Goal: Task Accomplishment & Management: Manage account settings

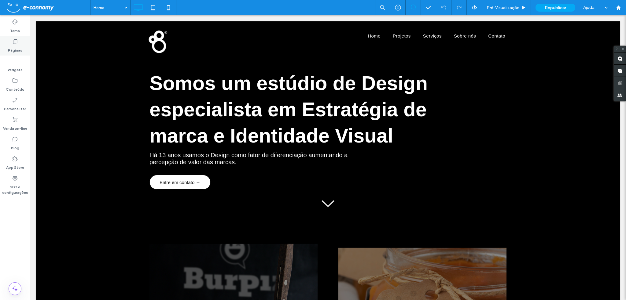
click at [18, 47] on label "Páginas" at bounding box center [15, 49] width 14 height 9
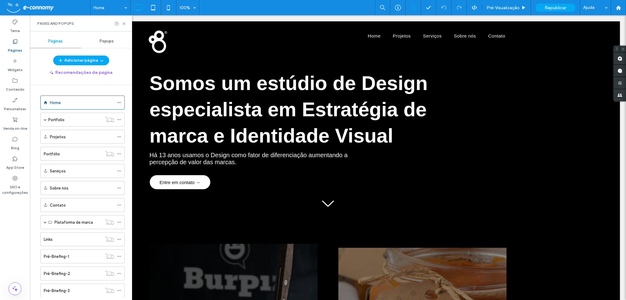
click at [18, 47] on label "Páginas" at bounding box center [15, 49] width 14 height 9
click at [13, 218] on div "Tema Páginas Widgets Conteúdo Personalizar Venda on-line Blog App Store SEO e c…" at bounding box center [15, 157] width 30 height 285
click at [16, 63] on icon at bounding box center [15, 61] width 6 height 6
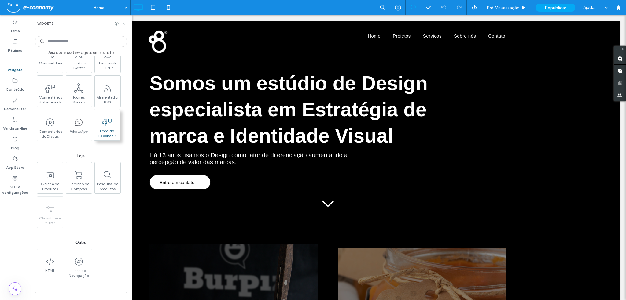
scroll to position [825, 0]
click at [82, 126] on span "WhatsApp" at bounding box center [78, 129] width 26 height 9
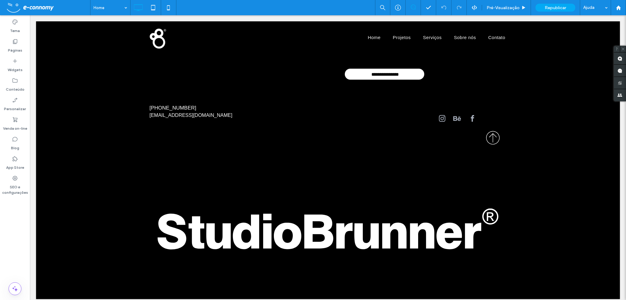
scroll to position [1825, 0]
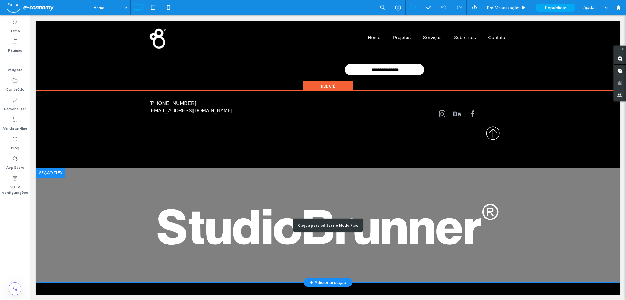
click at [536, 235] on div "Clique para editar no Modo Flex" at bounding box center [328, 225] width 584 height 115
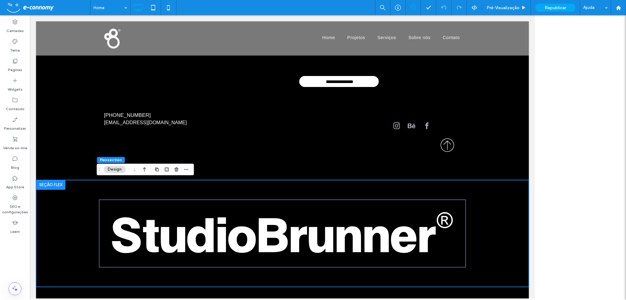
scroll to position [1807, 0]
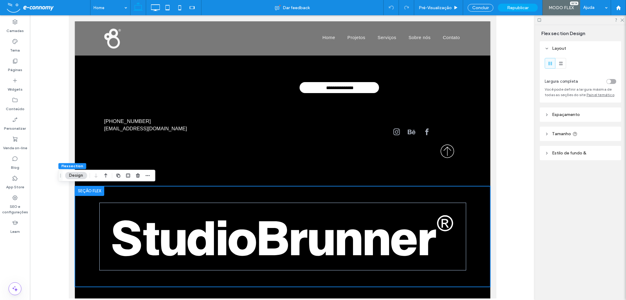
click at [623, 22] on div at bounding box center [580, 19] width 91 height 9
click at [623, 19] on use at bounding box center [621, 20] width 3 height 3
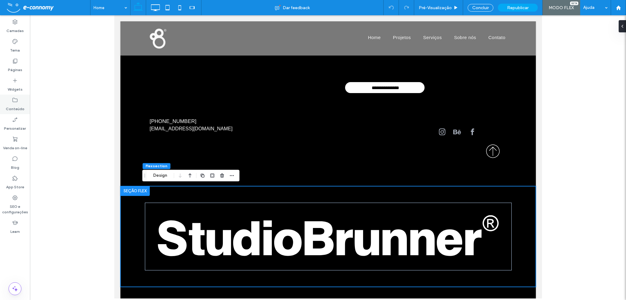
click at [13, 100] on icon at bounding box center [15, 100] width 6 height 6
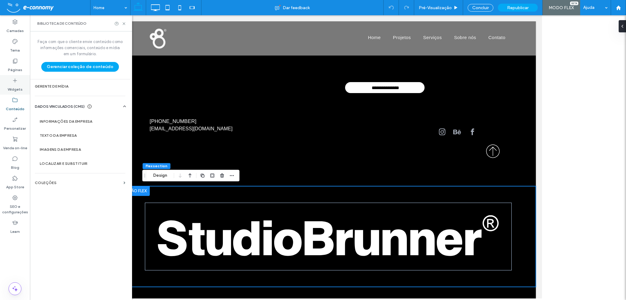
click at [15, 86] on label "Widgets" at bounding box center [15, 88] width 15 height 9
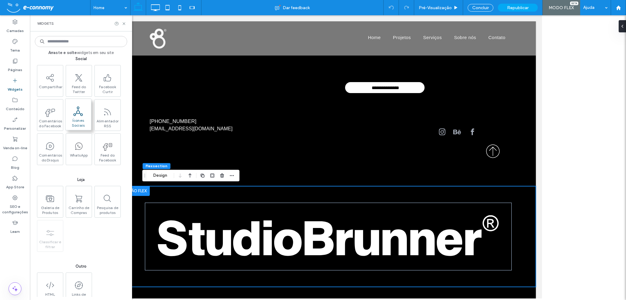
scroll to position [825, 0]
click at [81, 145] on icon at bounding box center [78, 143] width 9 height 9
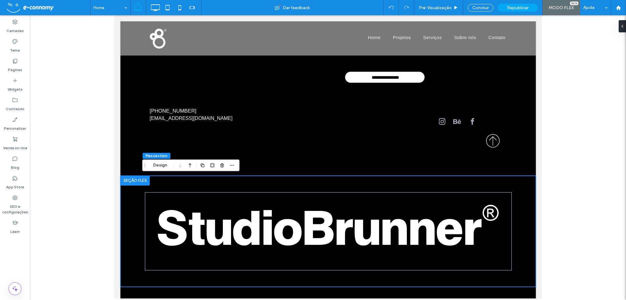
scroll to position [1820, 0]
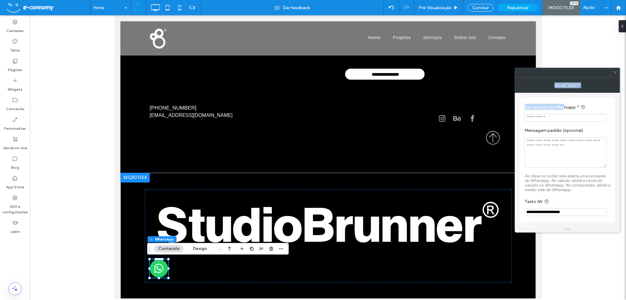
drag, startPoint x: 615, startPoint y: 72, endPoint x: 561, endPoint y: 113, distance: 68.3
click at [562, 112] on div "**********" at bounding box center [567, 150] width 105 height 165
click at [555, 119] on input "Seu número do Whatsapp *" at bounding box center [565, 118] width 82 height 8
click at [560, 145] on textarea "Mensagem padrão (opcional)" at bounding box center [565, 152] width 82 height 31
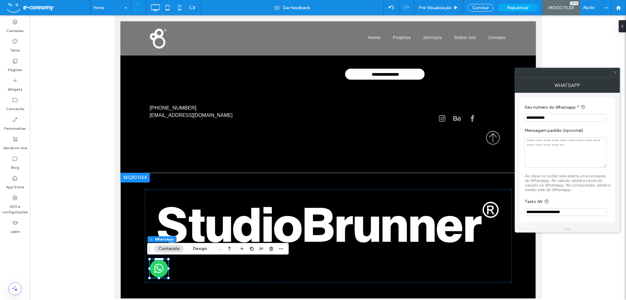
click at [551, 116] on input "**********" at bounding box center [565, 118] width 82 height 8
click at [548, 116] on input "**********" at bounding box center [565, 118] width 82 height 8
drag, startPoint x: 555, startPoint y: 116, endPoint x: 533, endPoint y: 116, distance: 22.3
click at [533, 116] on input "**********" at bounding box center [565, 118] width 82 height 8
type input "**********"
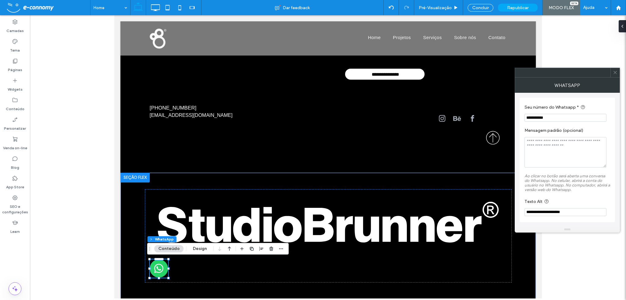
click at [547, 152] on textarea "Mensagem padrão (opcional)" at bounding box center [565, 152] width 82 height 31
click at [550, 214] on input "**********" at bounding box center [565, 212] width 82 height 8
click at [579, 116] on input "**********" at bounding box center [565, 118] width 82 height 8
click at [582, 106] on icon at bounding box center [582, 107] width 5 height 5
click at [593, 98] on div "**********" at bounding box center [566, 160] width 95 height 125
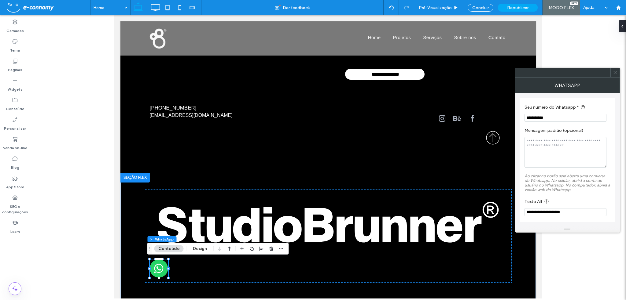
click at [615, 71] on icon at bounding box center [615, 72] width 5 height 5
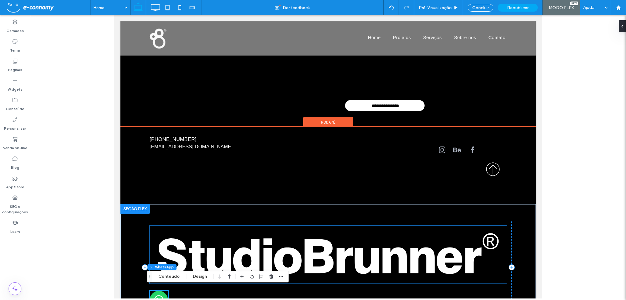
scroll to position [1832, 0]
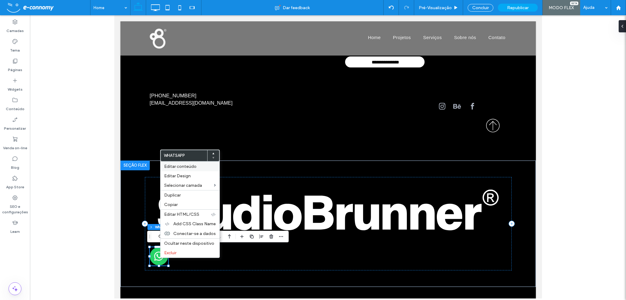
click at [188, 167] on span "Editar conteúdo" at bounding box center [180, 166] width 32 height 5
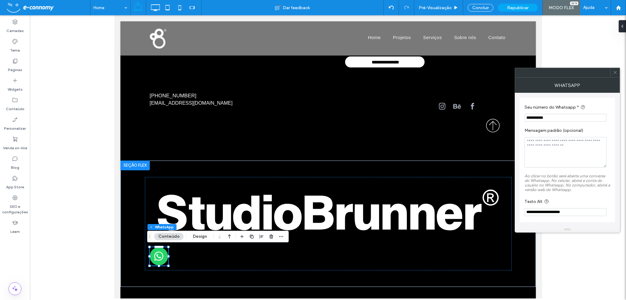
click at [615, 75] on icon at bounding box center [615, 72] width 5 height 5
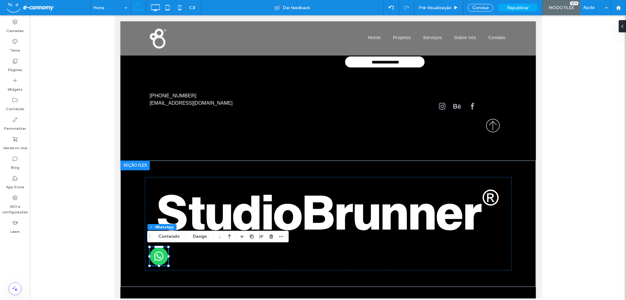
click at [87, 255] on div at bounding box center [328, 157] width 596 height 284
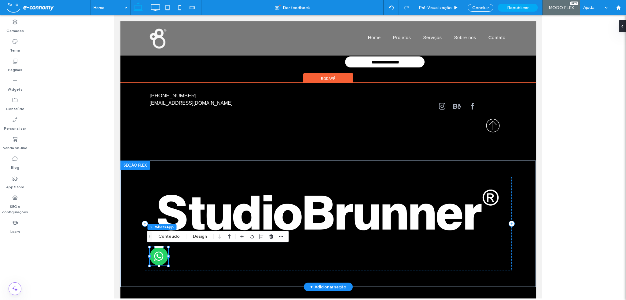
click at [155, 257] on img at bounding box center [158, 256] width 18 height 18
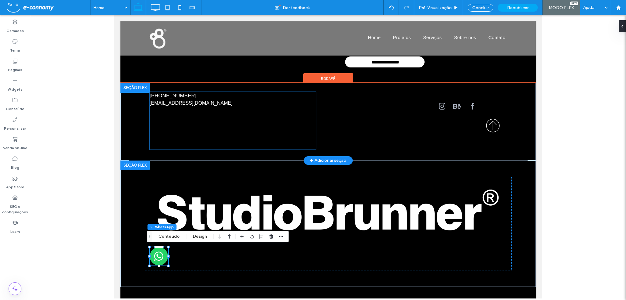
click at [291, 138] on h4 at bounding box center [232, 144] width 166 height 12
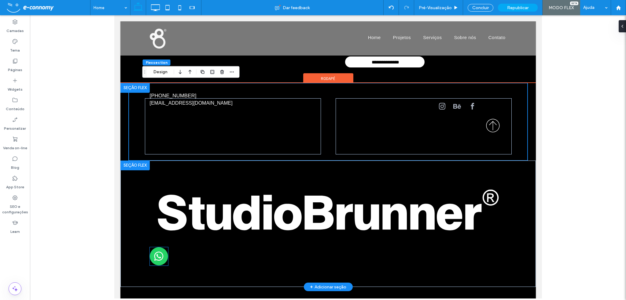
click at [157, 257] on img at bounding box center [158, 256] width 18 height 18
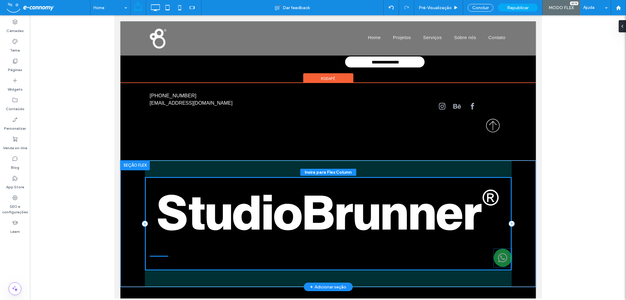
drag, startPoint x: 156, startPoint y: 255, endPoint x: 499, endPoint y: 257, distance: 342.2
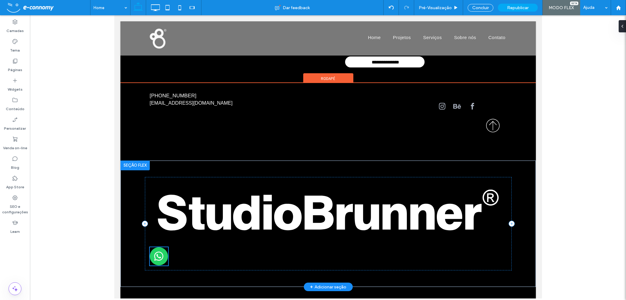
scroll to position [1822, 0]
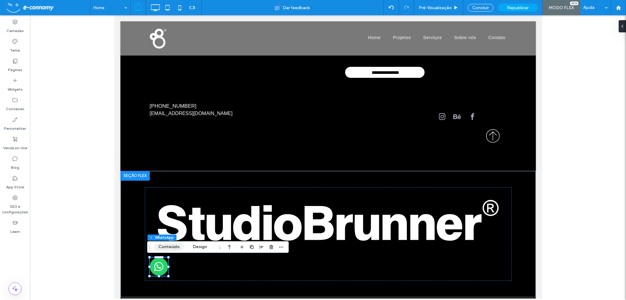
click at [164, 246] on button "Conteúdo" at bounding box center [168, 247] width 29 height 7
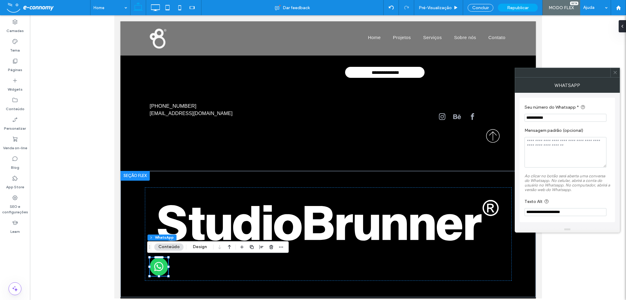
scroll to position [0, 0]
click at [570, 212] on input "**********" at bounding box center [565, 212] width 82 height 8
click at [578, 212] on input "**********" at bounding box center [565, 212] width 82 height 8
click at [616, 75] on span at bounding box center [615, 72] width 5 height 9
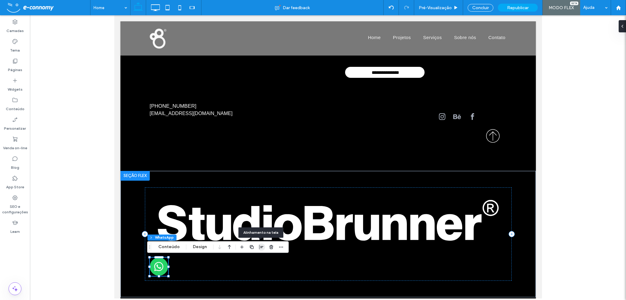
click at [259, 248] on use "button" at bounding box center [261, 247] width 4 height 4
click at [264, 259] on icon "flex-end" at bounding box center [264, 259] width 5 height 5
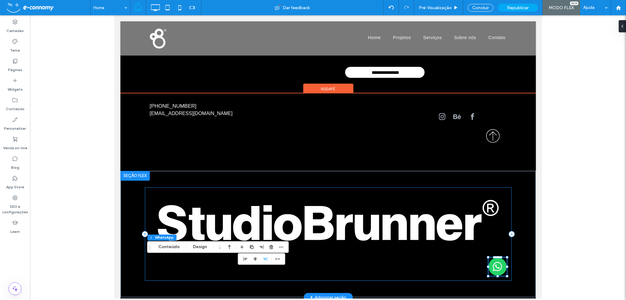
click at [423, 266] on div at bounding box center [328, 234] width 367 height 93
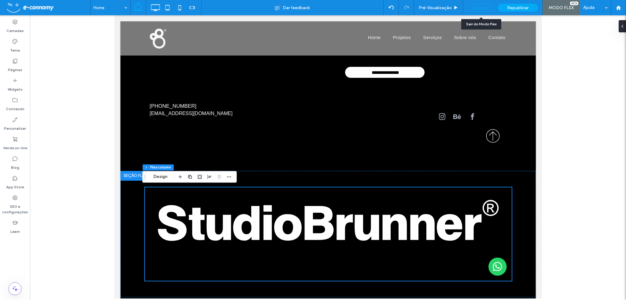
click at [485, 6] on div "Concluir" at bounding box center [480, 8] width 26 height 8
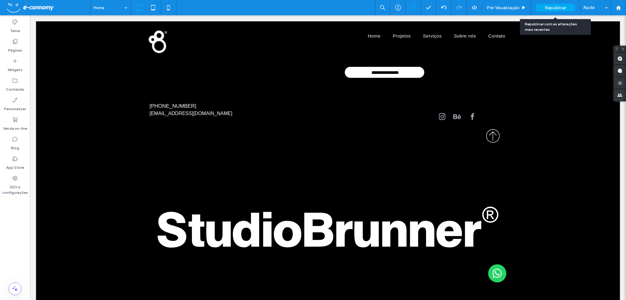
click at [553, 9] on span "Republicar" at bounding box center [554, 7] width 21 height 5
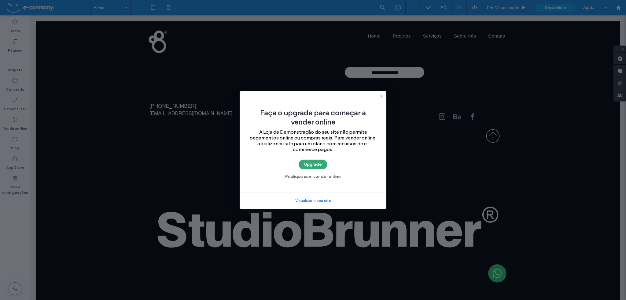
drag, startPoint x: 321, startPoint y: 179, endPoint x: 321, endPoint y: 185, distance: 6.7
click at [321, 185] on div "Faça o upgrade para começar a vender online A Loja de Demonstração do seu site …" at bounding box center [313, 141] width 147 height 101
click at [322, 179] on button "Publique sem vender online" at bounding box center [313, 177] width 67 height 10
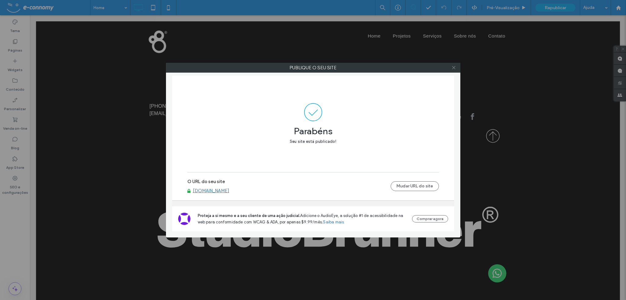
click at [453, 66] on icon at bounding box center [453, 67] width 5 height 5
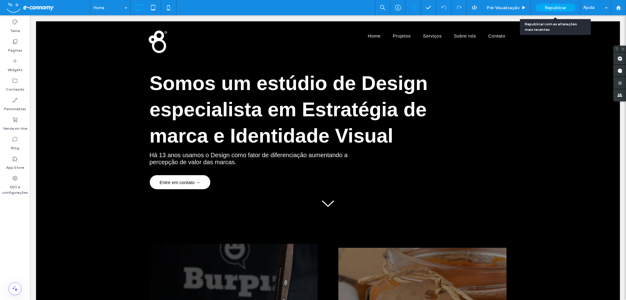
click at [545, 8] on span "Republicar" at bounding box center [554, 7] width 21 height 5
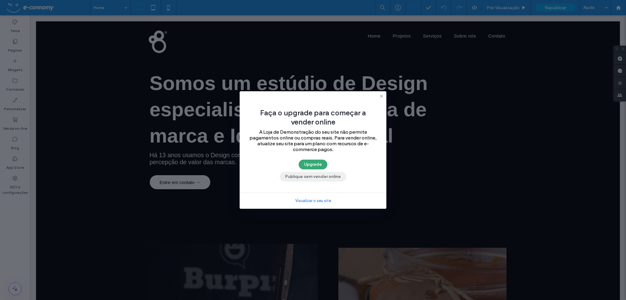
click at [323, 176] on button "Publique sem vender online" at bounding box center [313, 177] width 67 height 10
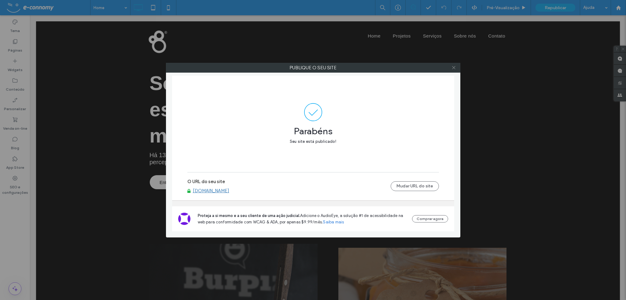
click at [454, 67] on icon at bounding box center [453, 67] width 5 height 5
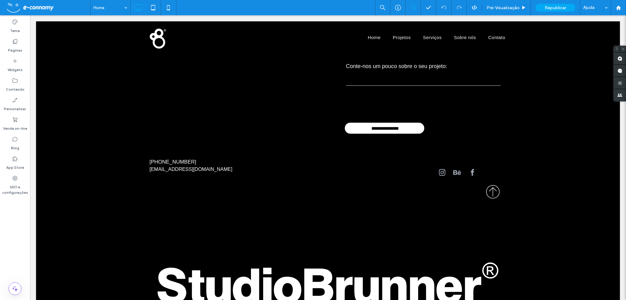
scroll to position [1850, 0]
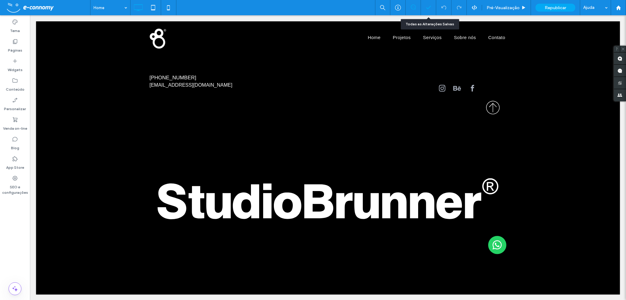
click at [430, 6] on icon at bounding box center [428, 8] width 6 height 6
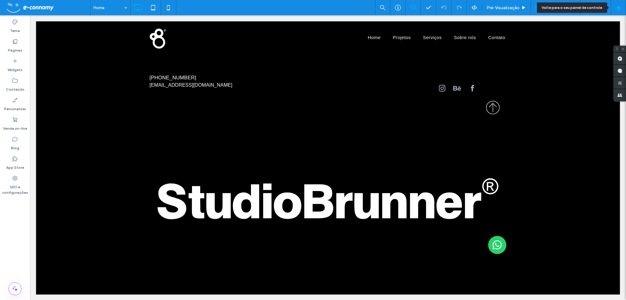
click at [618, 9] on icon at bounding box center [618, 7] width 5 height 5
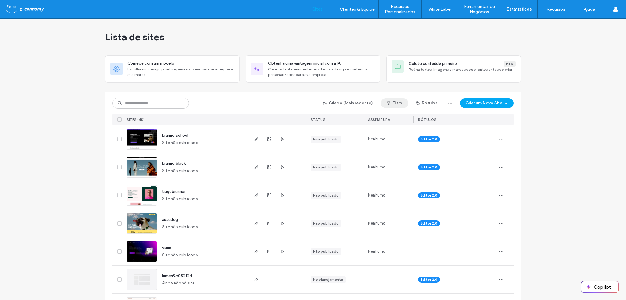
click at [395, 104] on button "Filtro" at bounding box center [394, 103] width 27 height 10
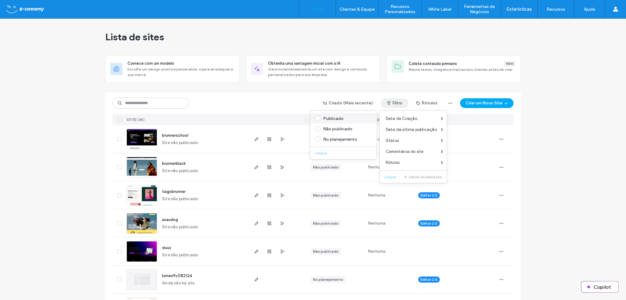
click at [318, 117] on span at bounding box center [317, 118] width 5 height 5
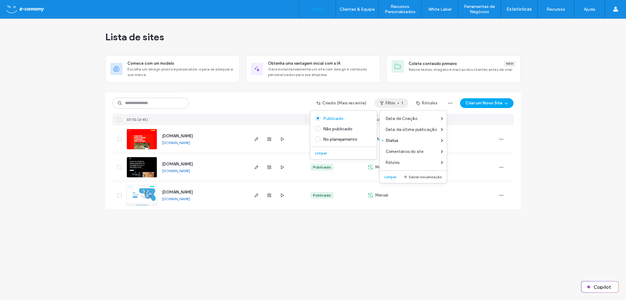
click at [254, 222] on div "Lista de sites Comece com um modelo Escolha um design pronto e personalize-o pa…" at bounding box center [313, 160] width 626 height 282
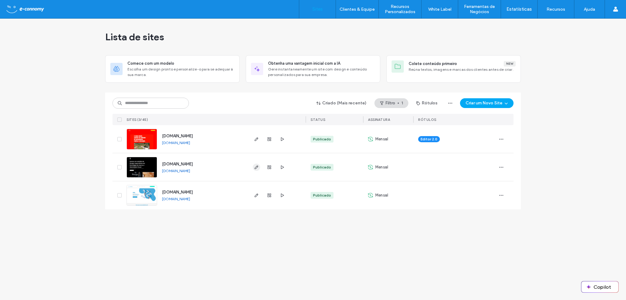
click at [257, 167] on use "button" at bounding box center [257, 168] width 4 height 4
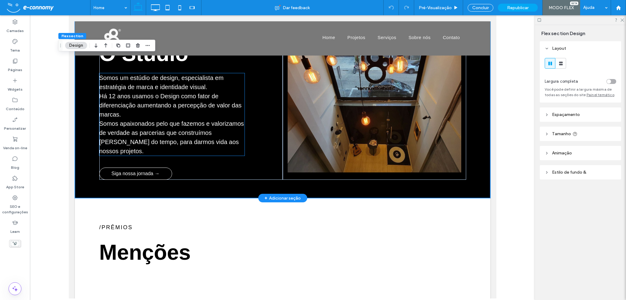
click at [181, 104] on p "Há 12 anos usamos o Design como fator de diferenciação aumentando a percepção d…" at bounding box center [171, 105] width 145 height 27
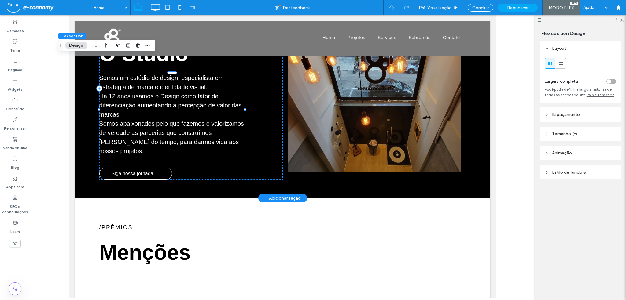
scroll to position [1100, 0]
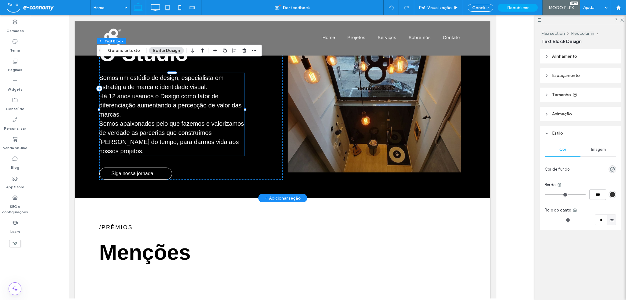
click at [114, 92] on p "Há 12 anos usamos o Design como fator de diferenciação aumentando a percepção d…" at bounding box center [171, 105] width 145 height 27
click at [115, 92] on p "Há 12 anos usamos o Design como fator de diferenciação aumentando a percepção d…" at bounding box center [171, 105] width 145 height 27
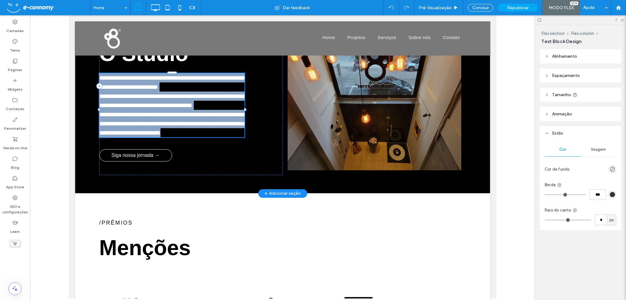
type input "*********"
type input "**"
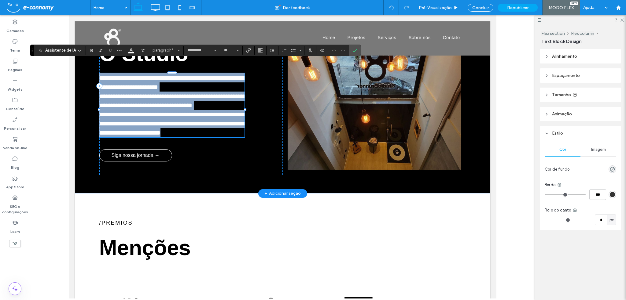
click at [112, 93] on span "**********" at bounding box center [172, 100] width 147 height 15
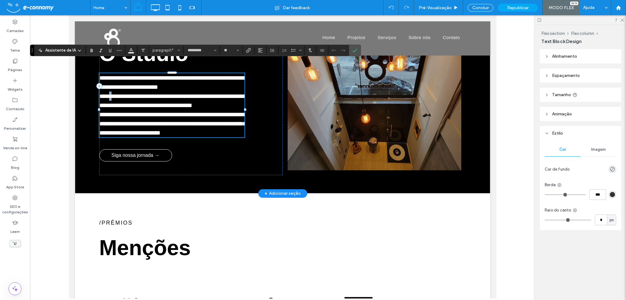
click at [112, 93] on span "**********" at bounding box center [172, 100] width 147 height 15
click at [356, 50] on label "Confirmar" at bounding box center [354, 50] width 9 height 11
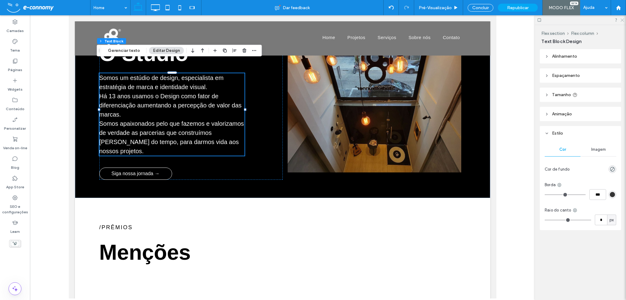
click at [623, 19] on icon at bounding box center [622, 20] width 4 height 4
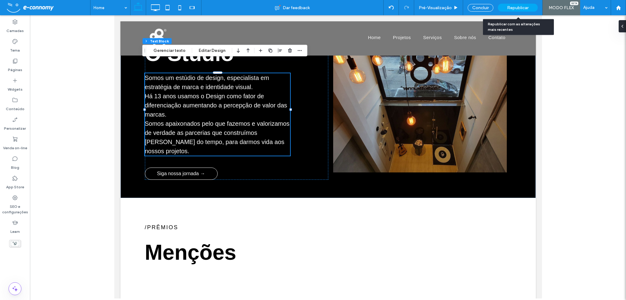
click at [518, 7] on span "Republicar" at bounding box center [517, 7] width 21 height 5
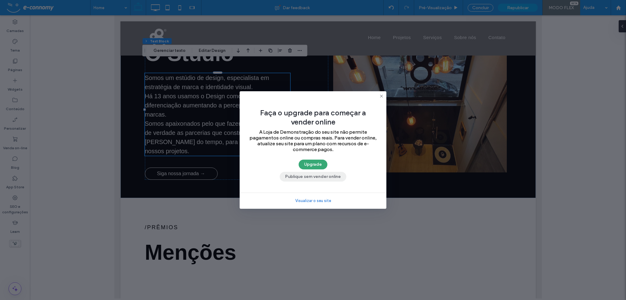
click at [313, 179] on button "Publique sem vender online" at bounding box center [313, 177] width 67 height 10
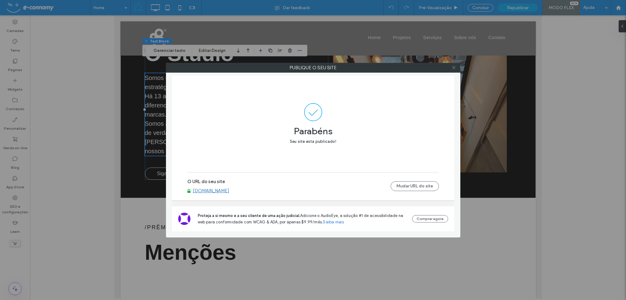
click at [455, 68] on icon at bounding box center [453, 67] width 5 height 5
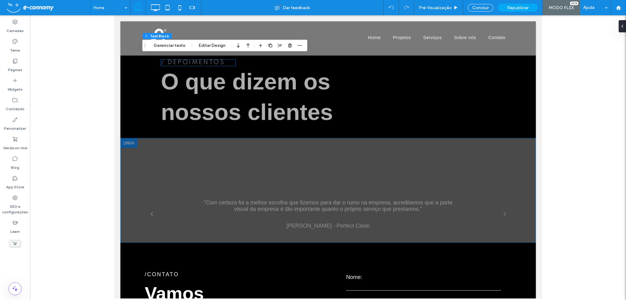
scroll to position [1467, 0]
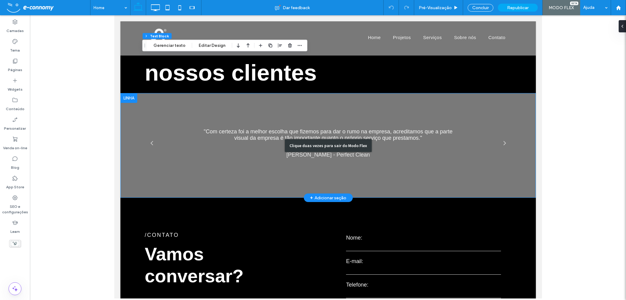
click at [276, 118] on div "Clique duas vezes para sair do Modo Flex" at bounding box center [327, 145] width 415 height 105
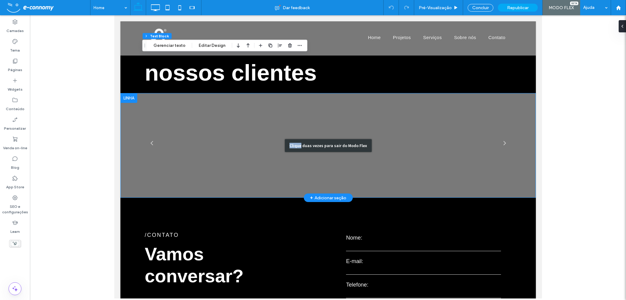
click at [276, 118] on div "Clique duas vezes para sair do Modo Flex" at bounding box center [327, 145] width 415 height 105
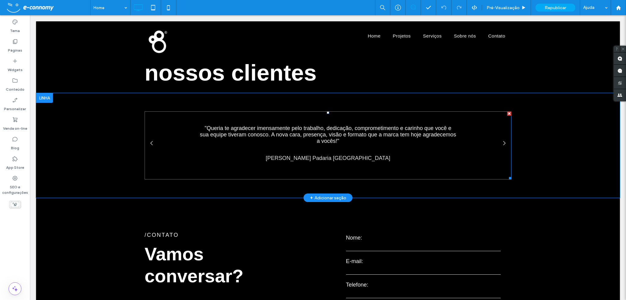
click at [288, 125] on div ""Queria te agradecer imensamente pelo trabalho, dedicação, comprometimento e ca…" at bounding box center [328, 145] width 257 height 41
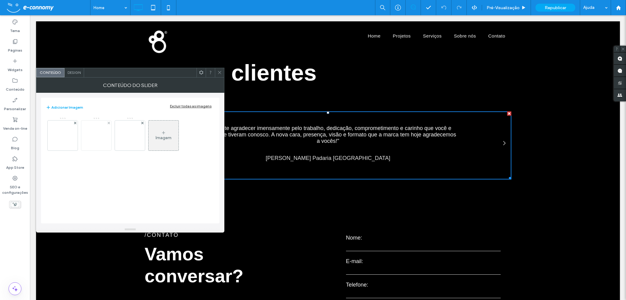
click at [95, 139] on img at bounding box center [96, 136] width 119 height 30
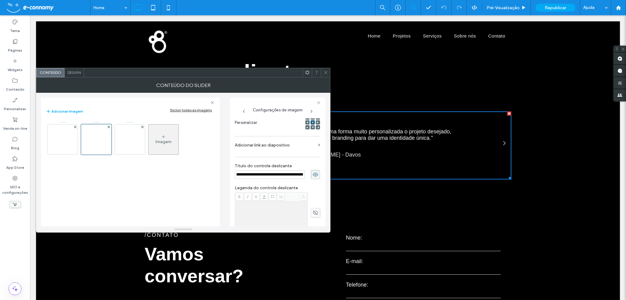
scroll to position [0, 0]
drag, startPoint x: 287, startPoint y: 176, endPoint x: 202, endPoint y: 177, distance: 85.0
click at [202, 177] on div "**********" at bounding box center [183, 160] width 284 height 134
click at [201, 178] on div "Imagem" at bounding box center [130, 170] width 169 height 105
click at [72, 144] on img at bounding box center [62, 140] width 119 height 30
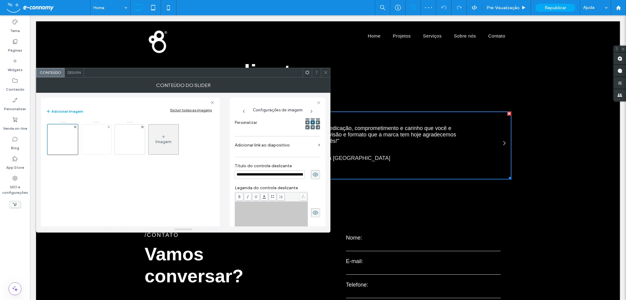
click at [98, 144] on img at bounding box center [96, 140] width 119 height 30
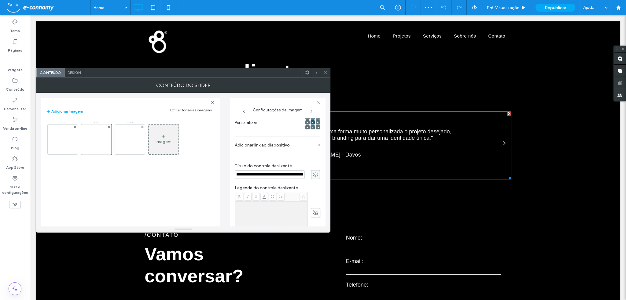
drag, startPoint x: 279, startPoint y: 174, endPoint x: 214, endPoint y: 173, distance: 65.1
click at [214, 173] on div "**********" at bounding box center [183, 160] width 284 height 134
click at [127, 143] on img at bounding box center [129, 140] width 119 height 30
drag, startPoint x: 265, startPoint y: 174, endPoint x: 213, endPoint y: 172, distance: 52.6
click at [213, 172] on div "**********" at bounding box center [183, 160] width 284 height 134
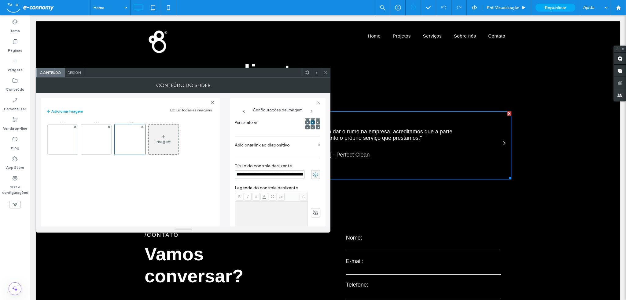
click at [201, 178] on div "Imagem" at bounding box center [130, 170] width 169 height 105
click at [161, 140] on div "Imagem" at bounding box center [164, 141] width 16 height 5
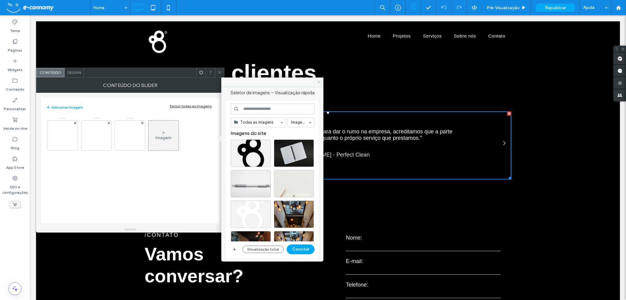
drag, startPoint x: 320, startPoint y: 82, endPoint x: 237, endPoint y: 82, distance: 82.8
click at [320, 82] on icon at bounding box center [319, 82] width 5 height 5
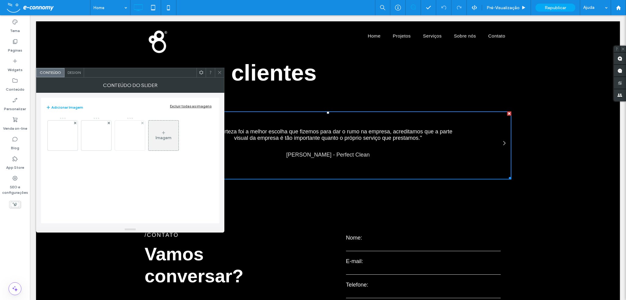
click at [127, 132] on img at bounding box center [129, 136] width 119 height 30
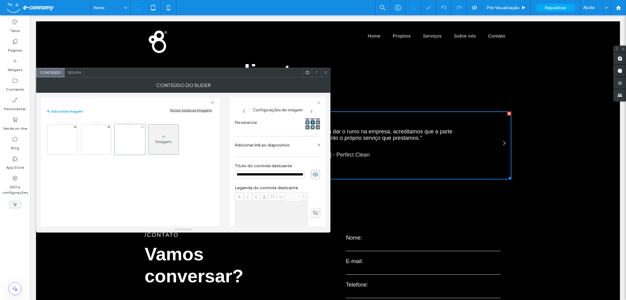
click at [129, 135] on div at bounding box center [130, 139] width 31 height 31
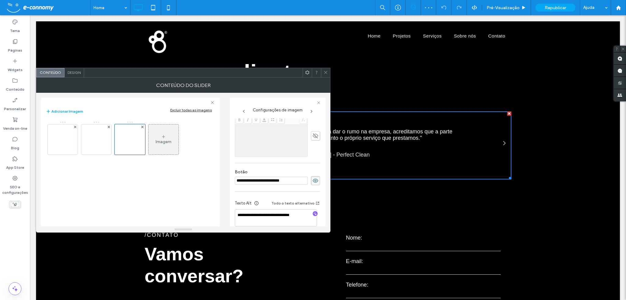
scroll to position [174, 0]
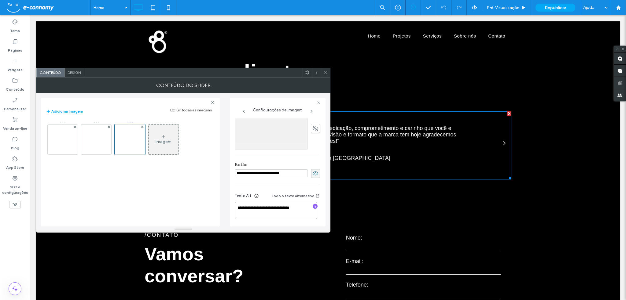
drag, startPoint x: 257, startPoint y: 214, endPoint x: 232, endPoint y: 207, distance: 26.5
click at [232, 207] on div "**********" at bounding box center [278, 162] width 96 height 129
click at [97, 144] on img at bounding box center [96, 140] width 119 height 30
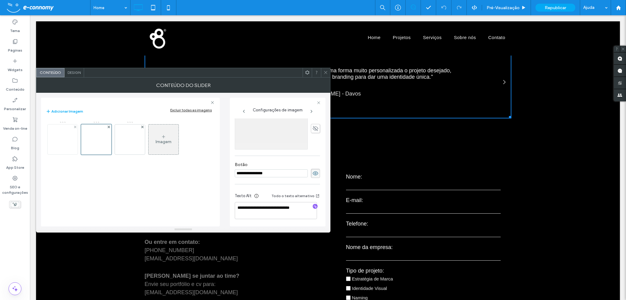
scroll to position [0, 0]
click at [67, 145] on img at bounding box center [62, 140] width 119 height 30
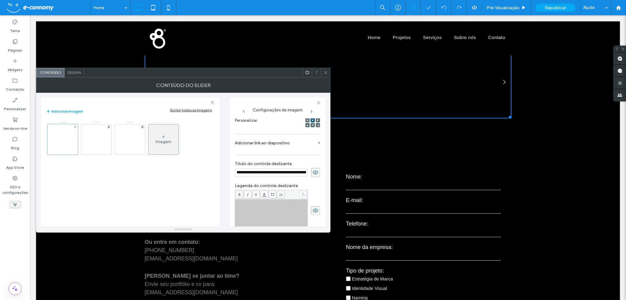
scroll to position [0, 325]
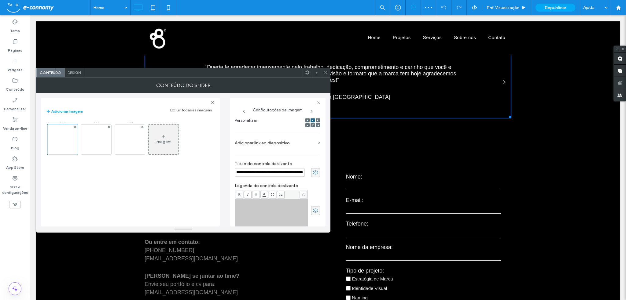
click at [279, 171] on input "**********" at bounding box center [270, 172] width 70 height 9
click at [290, 172] on input "**********" at bounding box center [270, 172] width 70 height 9
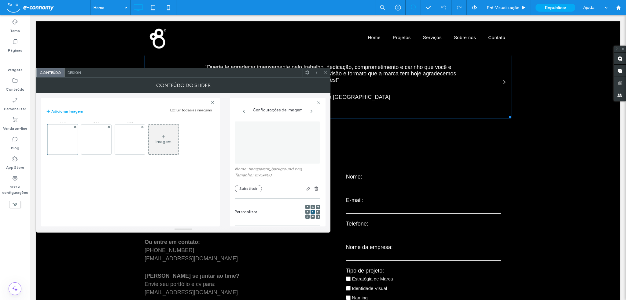
scroll to position [0, 0]
drag, startPoint x: 247, startPoint y: 168, endPoint x: 302, endPoint y: 170, distance: 55.0
click at [302, 170] on label "Nome: transparent_background.png" at bounding box center [277, 170] width 85 height 6
copy label "transparent_background.png"
click at [163, 144] on div "Imagem" at bounding box center [164, 141] width 16 height 5
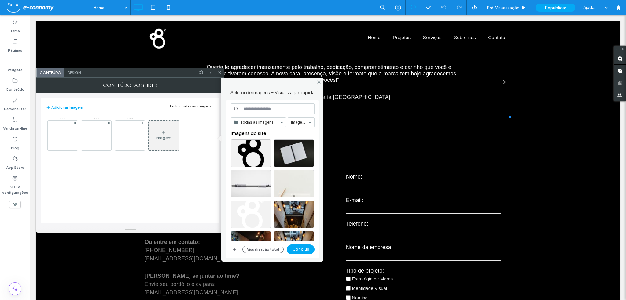
click at [252, 108] on input at bounding box center [273, 109] width 84 height 11
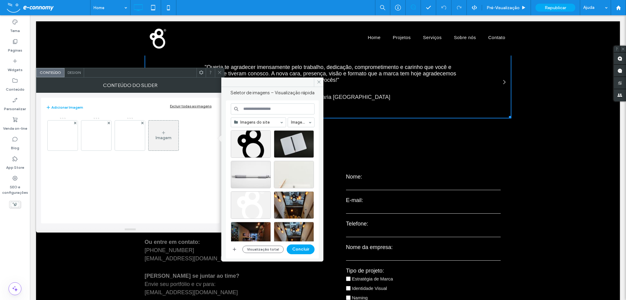
click at [262, 111] on input at bounding box center [273, 109] width 84 height 11
paste input "**********"
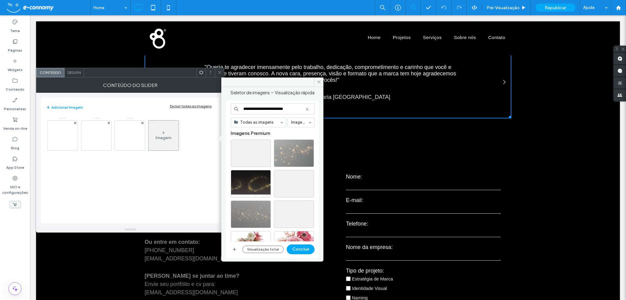
drag, startPoint x: 290, startPoint y: 109, endPoint x: 302, endPoint y: 110, distance: 11.9
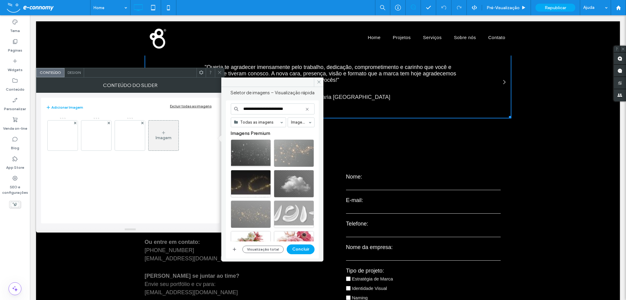
click at [302, 110] on input "**********" at bounding box center [273, 109] width 84 height 11
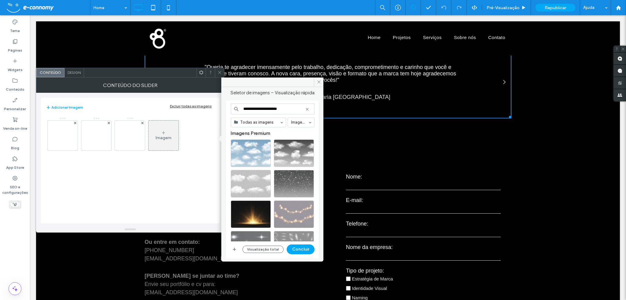
type input "**********"
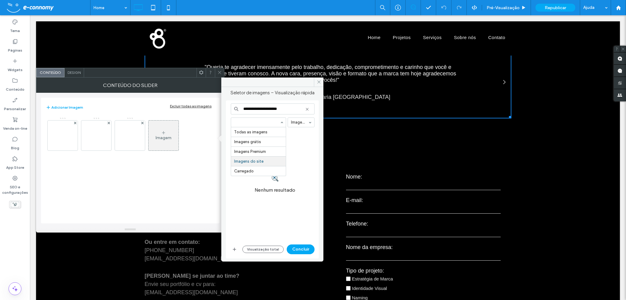
click at [281, 119] on div at bounding box center [258, 122] width 55 height 9
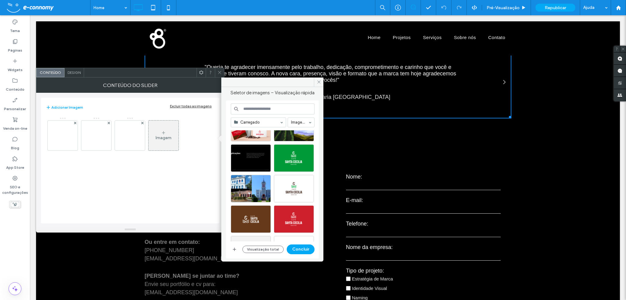
scroll to position [622, 0]
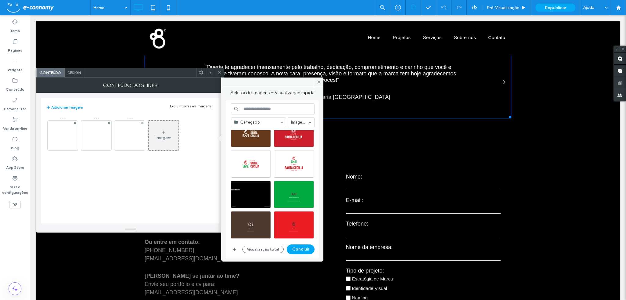
click at [252, 109] on input at bounding box center [273, 109] width 84 height 11
drag, startPoint x: 252, startPoint y: 110, endPoint x: 246, endPoint y: 110, distance: 6.1
click at [246, 110] on input at bounding box center [273, 109] width 84 height 11
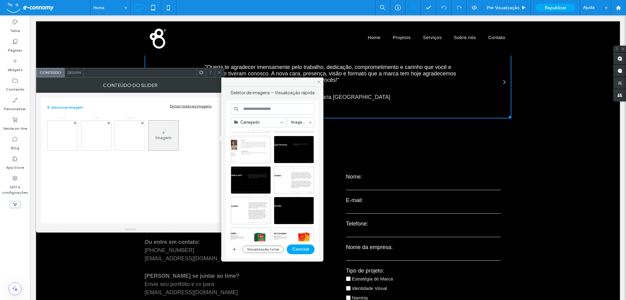
scroll to position [1447, 0]
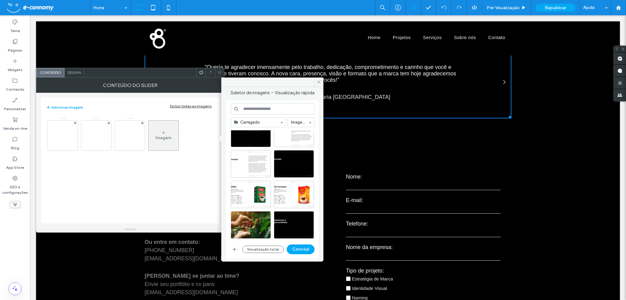
click at [263, 109] on input at bounding box center [273, 109] width 84 height 11
paste input "**********"
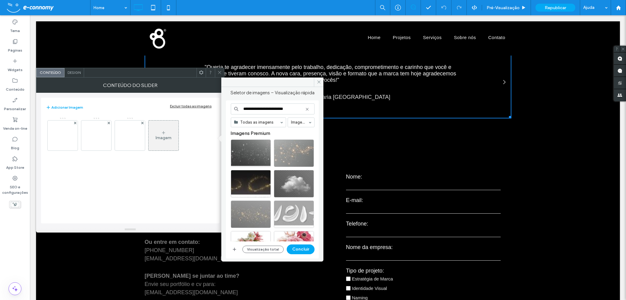
type input "**********"
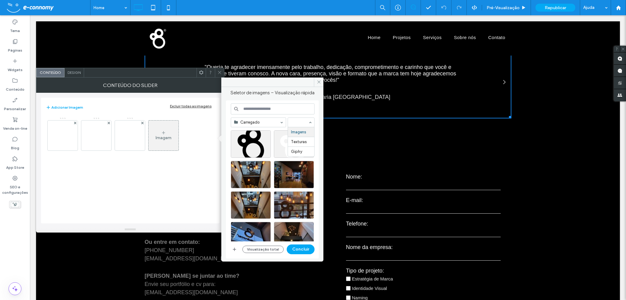
click at [304, 119] on div at bounding box center [301, 122] width 26 height 9
click at [298, 106] on input at bounding box center [273, 109] width 84 height 11
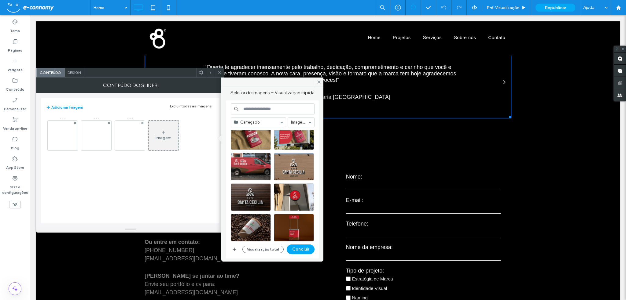
scroll to position [255, 0]
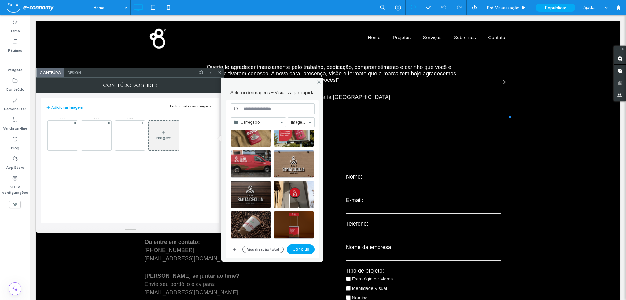
click at [251, 108] on input at bounding box center [273, 109] width 84 height 11
paste input "**********"
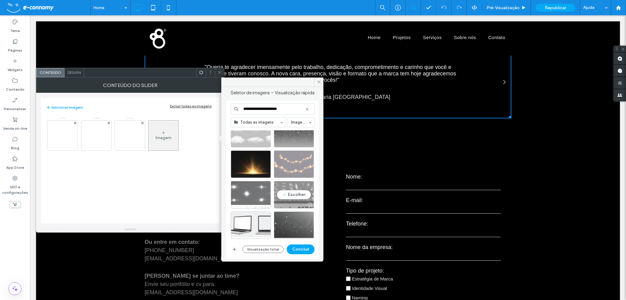
scroll to position [0, 0]
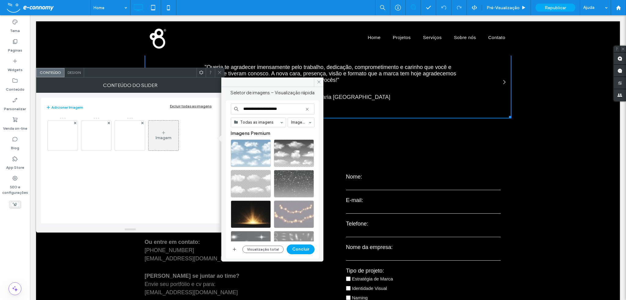
type input "**********"
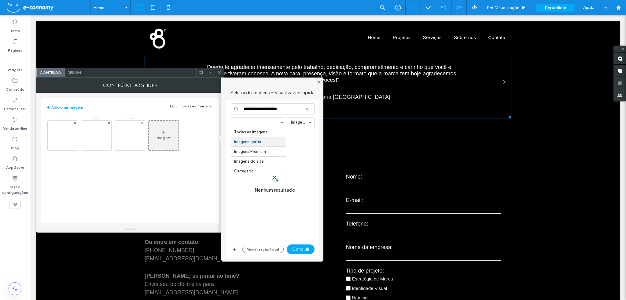
click at [280, 123] on div at bounding box center [258, 122] width 55 height 9
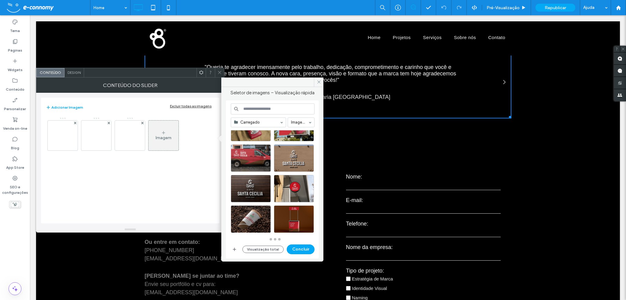
scroll to position [261, 0]
click at [302, 120] on input at bounding box center [299, 122] width 17 height 4
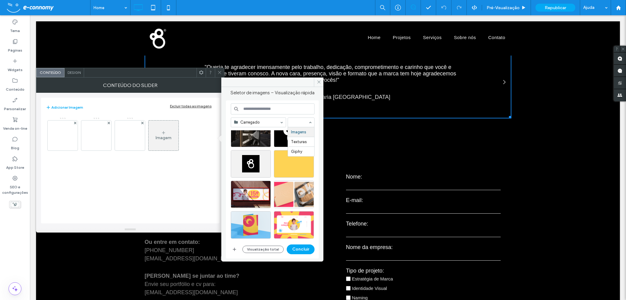
scroll to position [3555, 0]
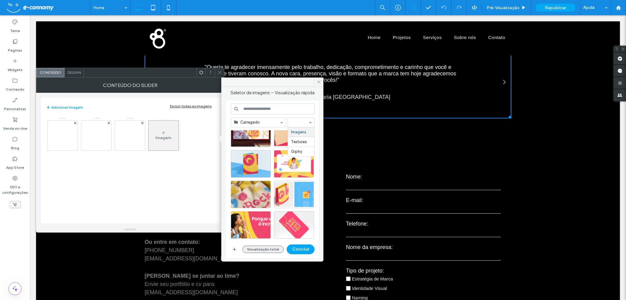
click at [273, 249] on button "Visualização total" at bounding box center [262, 249] width 41 height 7
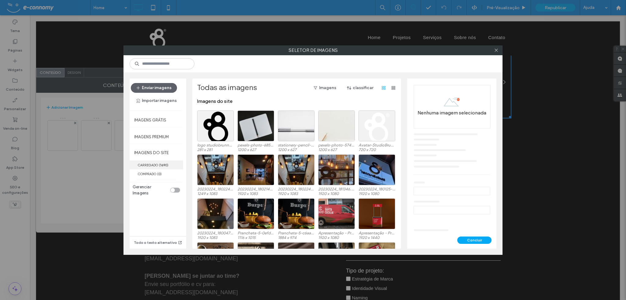
click at [152, 164] on label "CARREGADO ( 1690 )" at bounding box center [156, 165] width 53 height 9
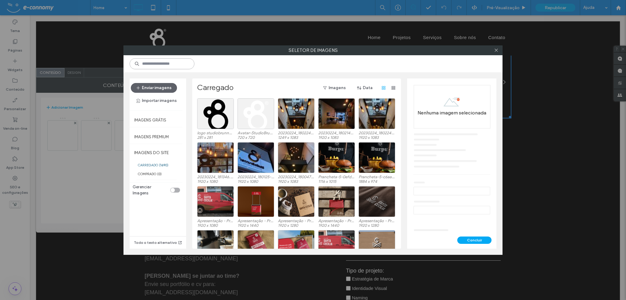
click at [169, 68] on input at bounding box center [162, 63] width 65 height 11
paste input "**********"
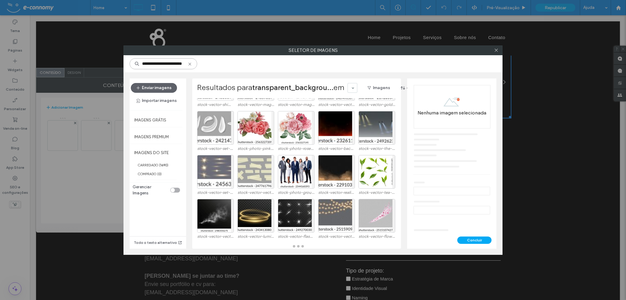
scroll to position [0, 0]
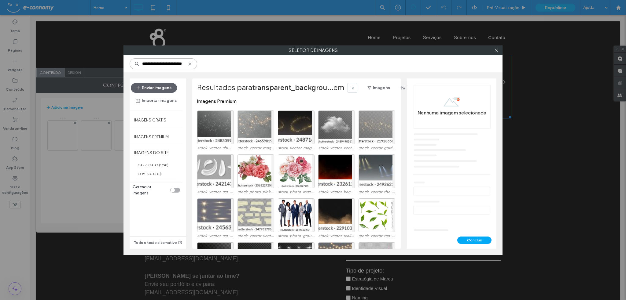
click at [180, 66] on input "**********" at bounding box center [164, 63] width 68 height 11
drag, startPoint x: 178, startPoint y: 64, endPoint x: 192, endPoint y: 64, distance: 14.1
click at [192, 64] on input "**********" at bounding box center [164, 63] width 68 height 11
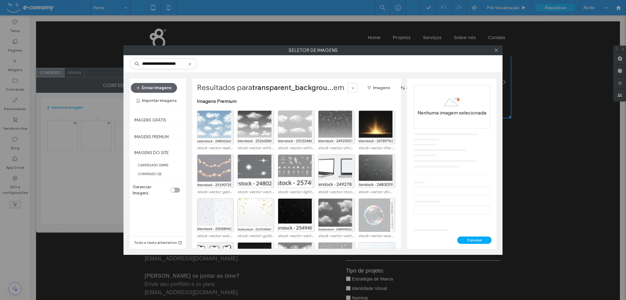
click at [178, 188] on div "toggle" at bounding box center [175, 190] width 10 height 5
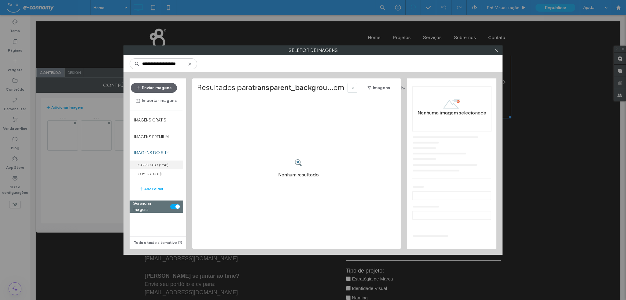
click at [160, 165] on span "( 1690 )" at bounding box center [163, 165] width 9 height 4
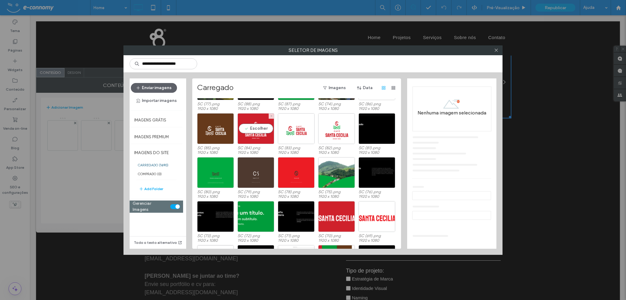
scroll to position [429, 0]
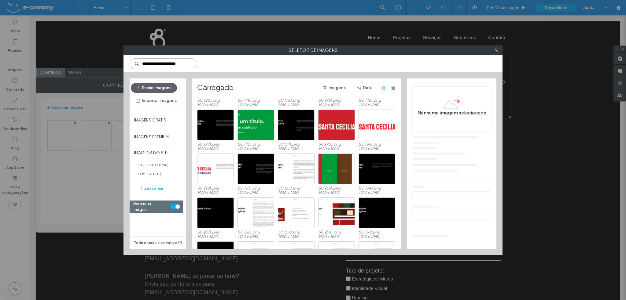
drag, startPoint x: 149, startPoint y: 61, endPoint x: 135, endPoint y: 62, distance: 14.1
click at [135, 62] on div "**********" at bounding box center [164, 63] width 68 height 11
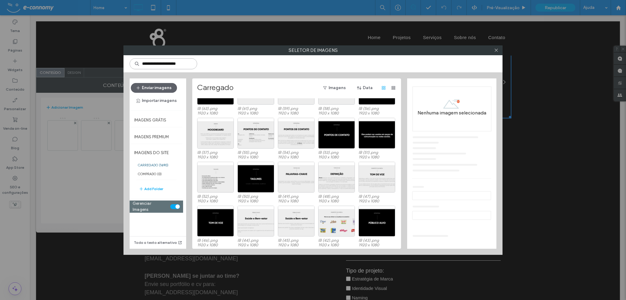
scroll to position [7728, 0]
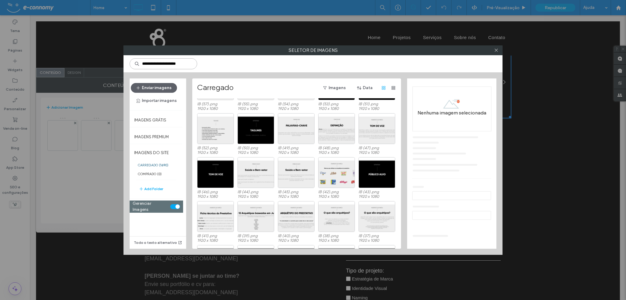
click at [172, 64] on input "**********" at bounding box center [164, 63] width 68 height 11
drag, startPoint x: 165, startPoint y: 63, endPoint x: 204, endPoint y: 65, distance: 38.8
click at [204, 65] on div "**********" at bounding box center [312, 63] width 379 height 17
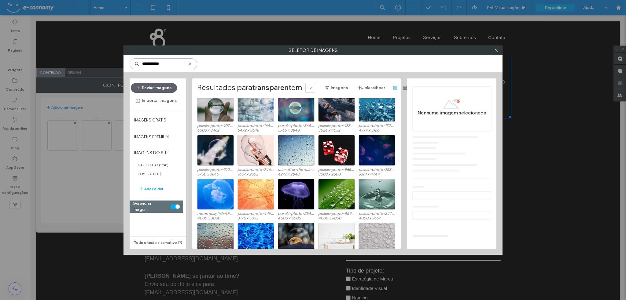
scroll to position [38, 0]
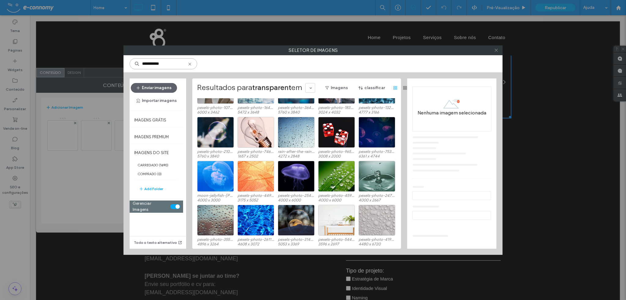
type input "**********"
click at [495, 50] on icon at bounding box center [496, 50] width 5 height 5
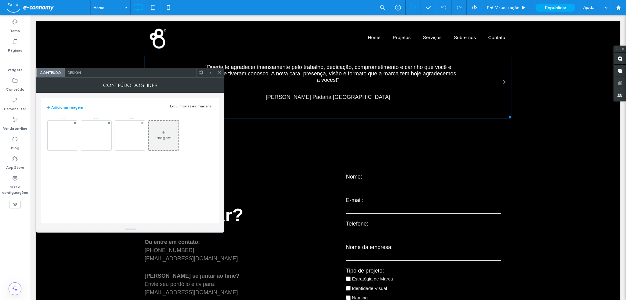
click at [168, 134] on div "Imagem" at bounding box center [163, 135] width 30 height 29
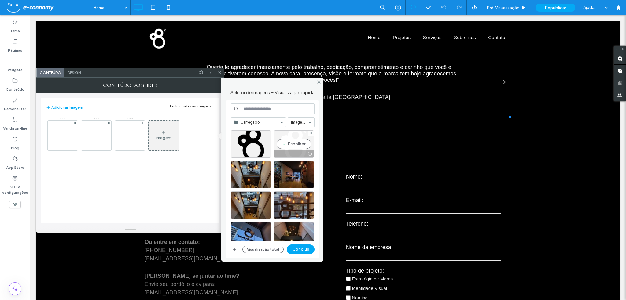
click at [286, 144] on div "Escolher" at bounding box center [294, 143] width 40 height 27
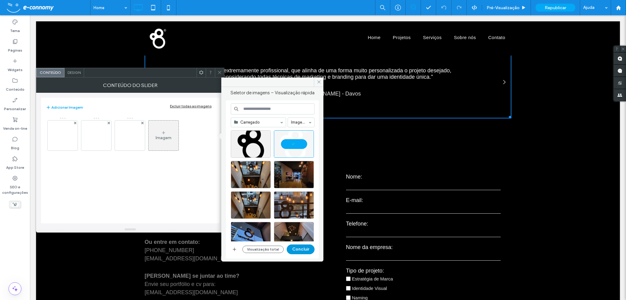
click at [299, 249] on button "Concluir" at bounding box center [301, 250] width 28 height 10
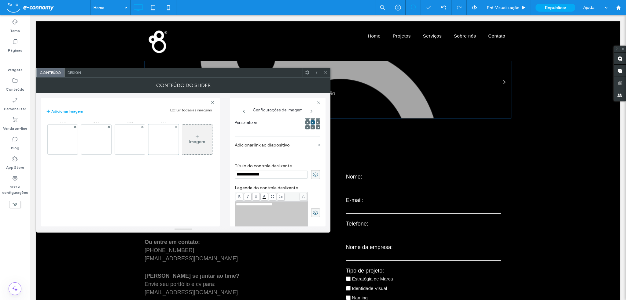
scroll to position [0, 0]
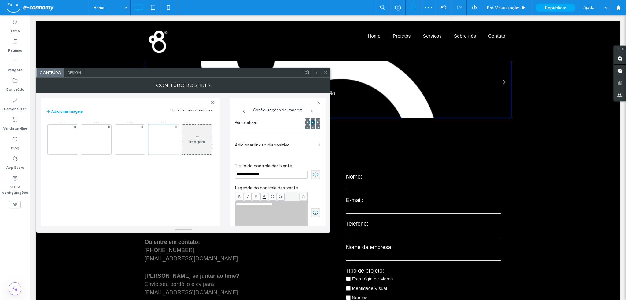
click at [163, 140] on div at bounding box center [163, 139] width 31 height 31
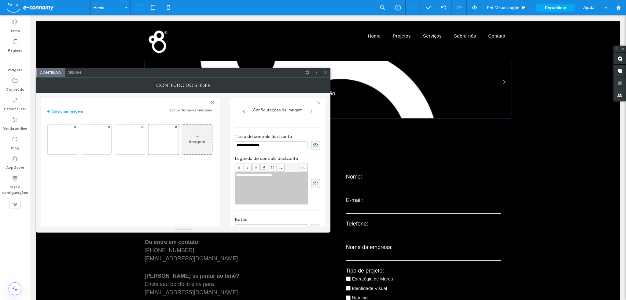
scroll to position [174, 0]
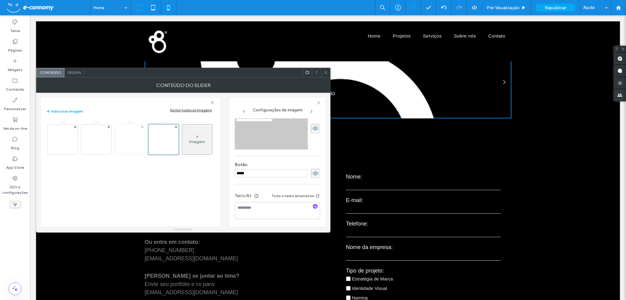
click at [126, 143] on img at bounding box center [129, 140] width 119 height 30
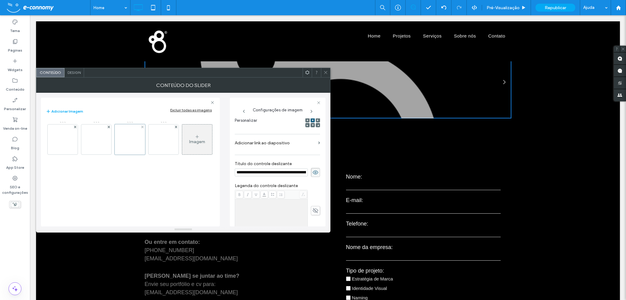
scroll to position [0, 256]
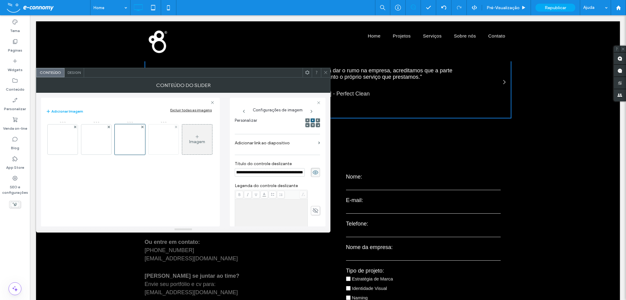
click at [160, 141] on img at bounding box center [163, 140] width 30 height 30
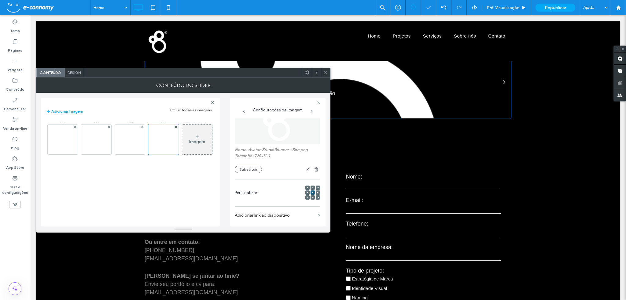
scroll to position [0, 0]
click at [132, 142] on img at bounding box center [129, 140] width 119 height 30
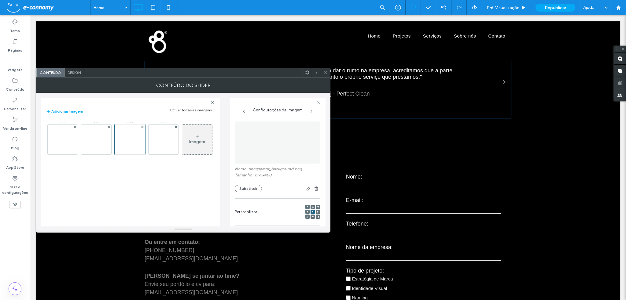
click at [276, 132] on img at bounding box center [278, 143] width 86 height 42
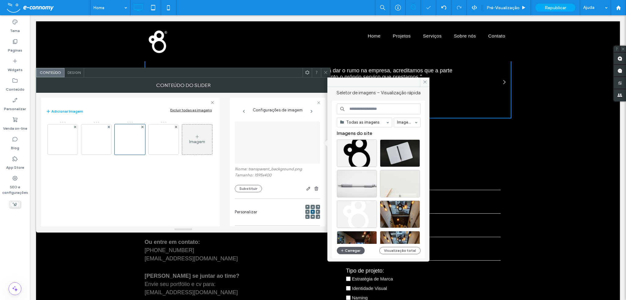
click at [276, 133] on img at bounding box center [278, 143] width 86 height 42
click at [275, 133] on img at bounding box center [278, 143] width 86 height 42
click at [170, 140] on img at bounding box center [163, 140] width 30 height 30
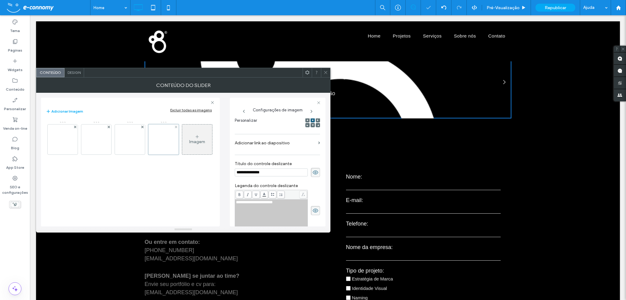
click at [174, 145] on div at bounding box center [163, 139] width 31 height 31
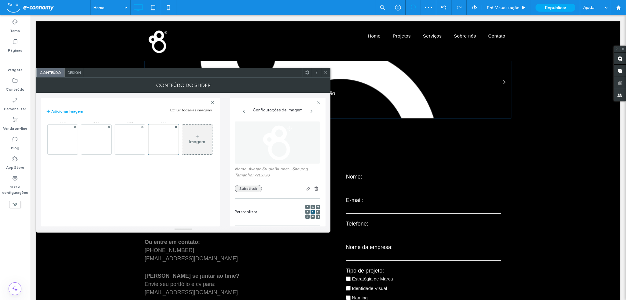
click at [256, 188] on button "Substituir" at bounding box center [248, 188] width 27 height 7
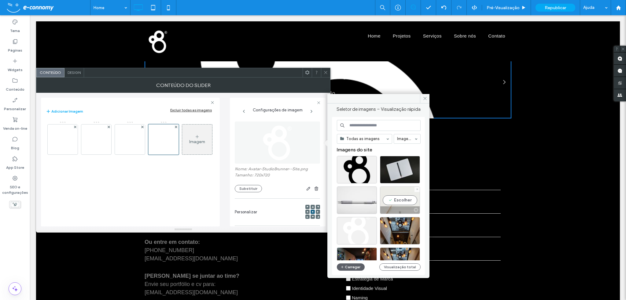
click at [396, 200] on div "Escolher" at bounding box center [400, 200] width 40 height 27
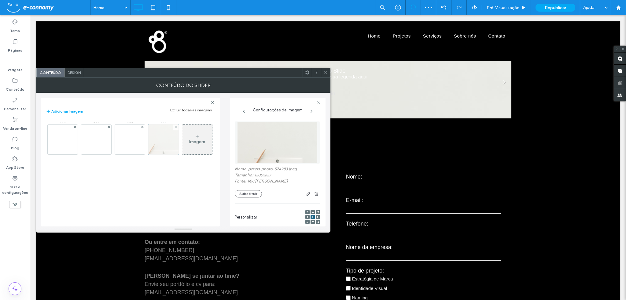
click at [175, 127] on use at bounding box center [175, 127] width 2 height 2
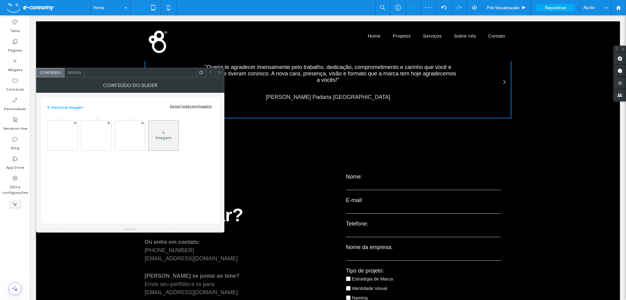
click at [166, 134] on div "Imagem" at bounding box center [163, 135] width 30 height 29
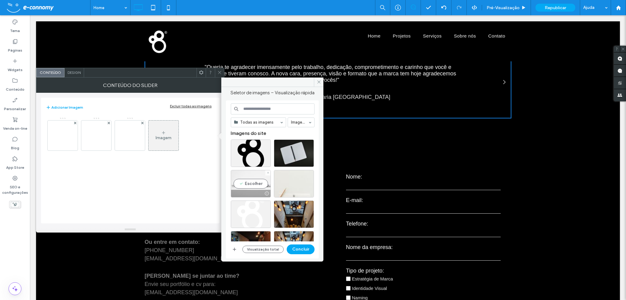
click at [248, 182] on div "Escolher" at bounding box center [251, 183] width 40 height 27
click at [252, 185] on div at bounding box center [251, 183] width 40 height 27
click at [251, 181] on div "Escolher" at bounding box center [251, 183] width 40 height 27
click at [304, 248] on button "Concluir" at bounding box center [301, 250] width 28 height 10
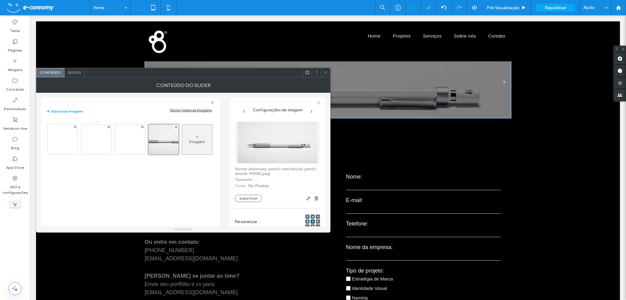
scroll to position [100, 0]
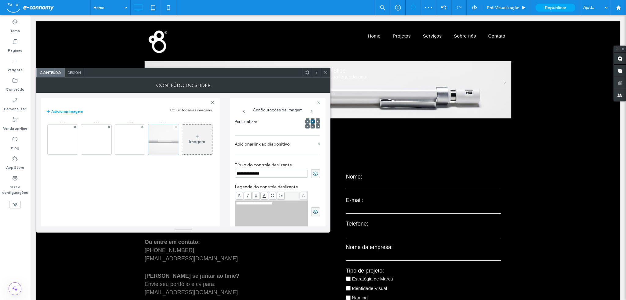
click at [176, 127] on use at bounding box center [175, 127] width 2 height 2
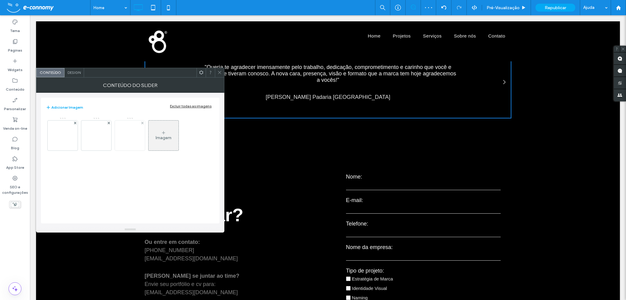
drag, startPoint x: 130, startPoint y: 137, endPoint x: 126, endPoint y: 135, distance: 4.0
click at [126, 135] on img at bounding box center [129, 136] width 119 height 30
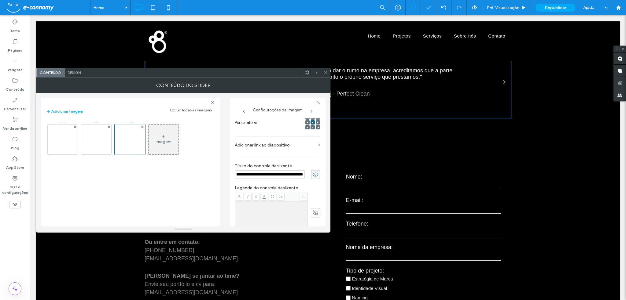
scroll to position [0, 0]
click at [130, 122] on div at bounding box center [130, 138] width 31 height 34
click at [131, 143] on div at bounding box center [130, 139] width 31 height 31
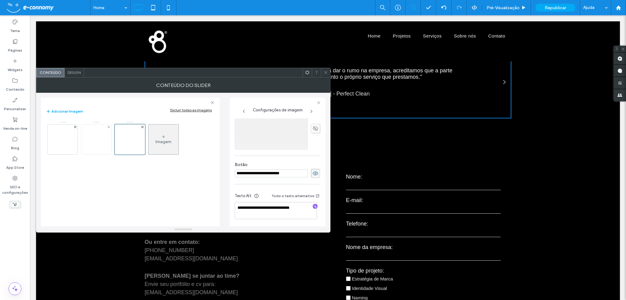
click at [97, 141] on img at bounding box center [96, 140] width 119 height 30
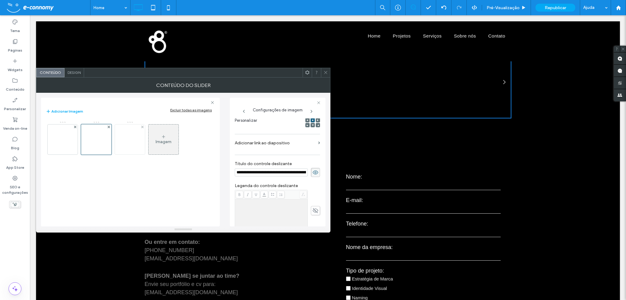
scroll to position [0, 275]
click at [137, 140] on img at bounding box center [129, 140] width 119 height 30
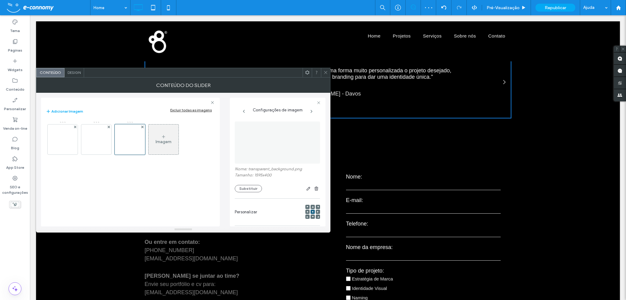
scroll to position [0, 0]
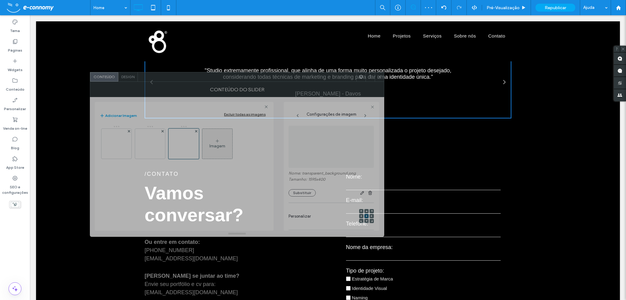
drag, startPoint x: 282, startPoint y: 73, endPoint x: 337, endPoint y: 77, distance: 54.9
click at [336, 77] on div at bounding box center [247, 76] width 218 height 9
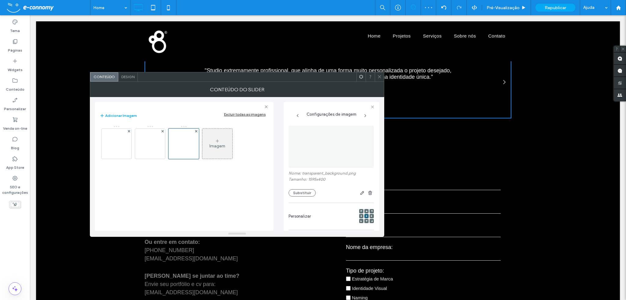
click at [360, 78] on use at bounding box center [361, 77] width 4 height 4
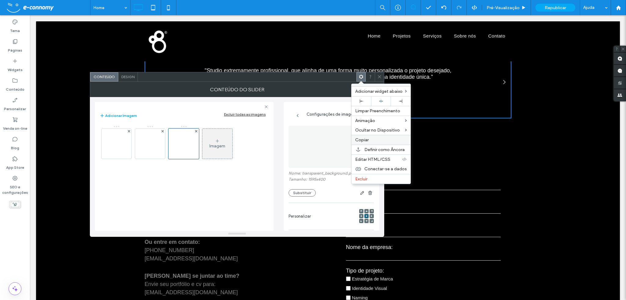
click at [367, 137] on span "Copiar" at bounding box center [361, 139] width 13 height 5
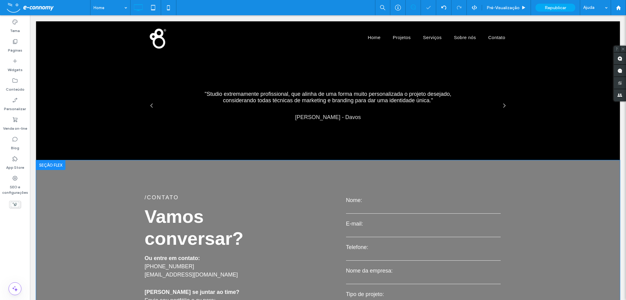
scroll to position [1405, 0]
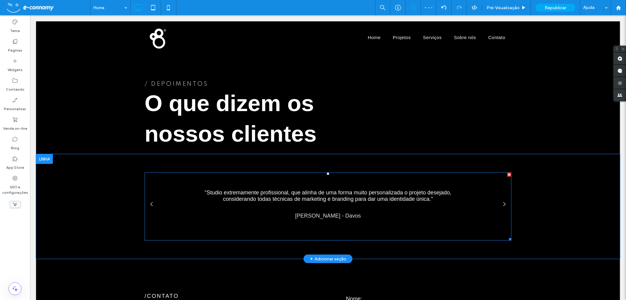
click at [290, 190] on div ""Studio extremamente profissional, que alinha de uma forma muito personalizada …" at bounding box center [328, 207] width 257 height 34
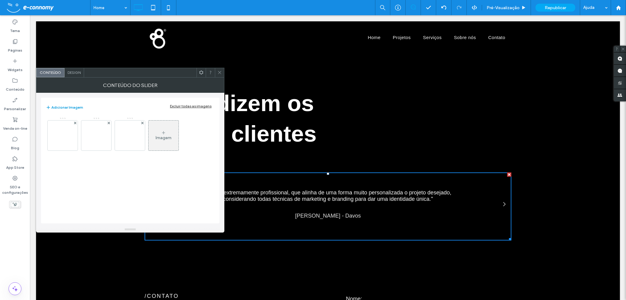
click at [67, 106] on button "Adicionar Imagem" at bounding box center [64, 107] width 37 height 7
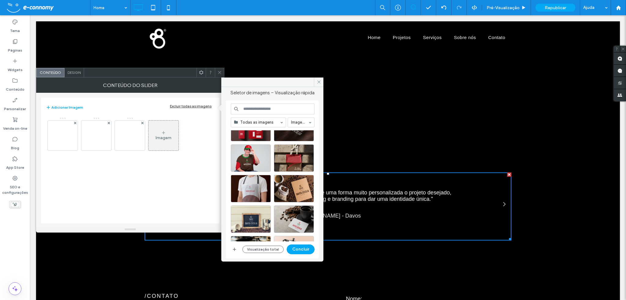
scroll to position [606, 0]
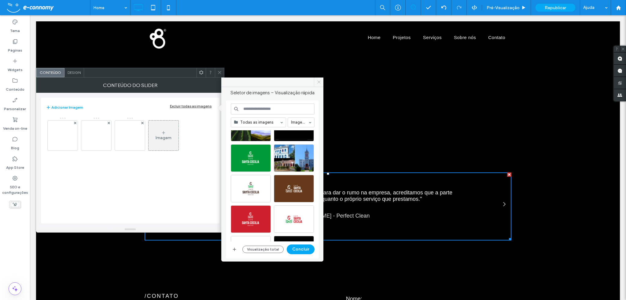
click at [319, 81] on use at bounding box center [318, 82] width 3 height 3
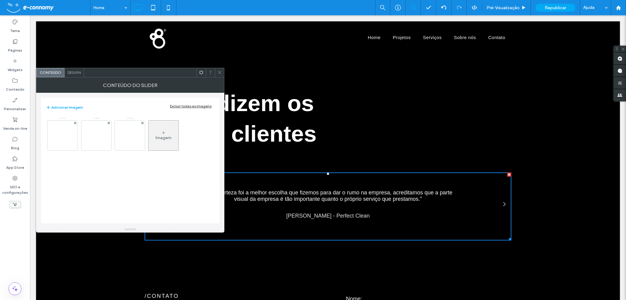
click at [70, 75] on div "Design" at bounding box center [74, 72] width 20 height 9
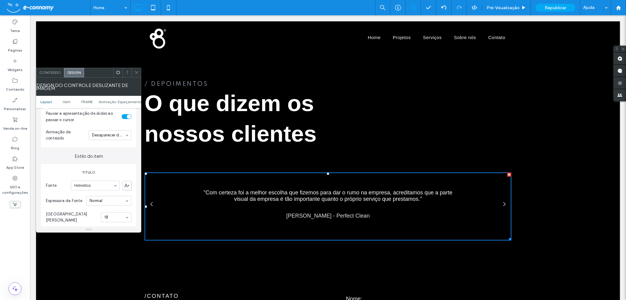
scroll to position [153, 0]
click at [48, 72] on span "Conteúdo" at bounding box center [49, 72] width 21 height 5
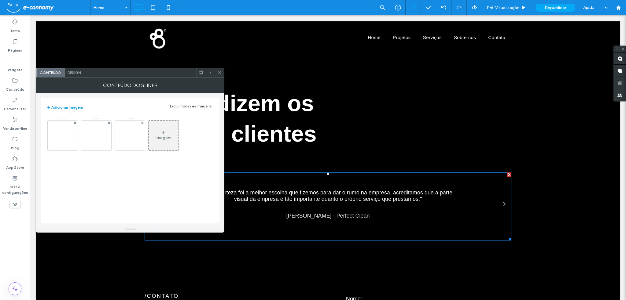
click at [65, 105] on button "Adicionar Imagem" at bounding box center [64, 107] width 37 height 7
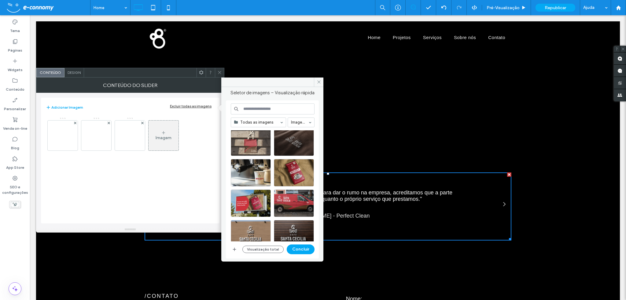
scroll to position [264, 0]
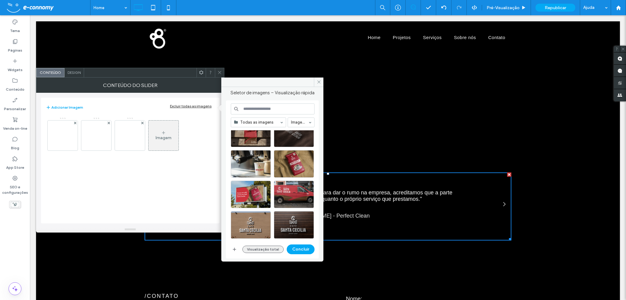
click at [253, 250] on button "Visualização total" at bounding box center [262, 249] width 41 height 7
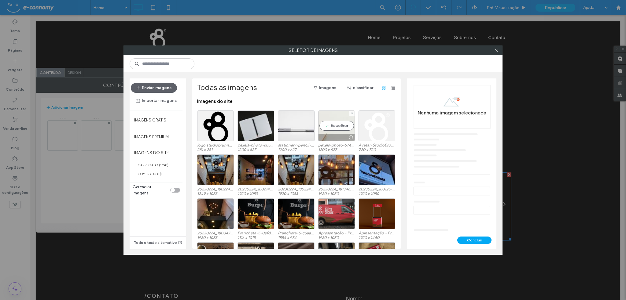
scroll to position [38, 0]
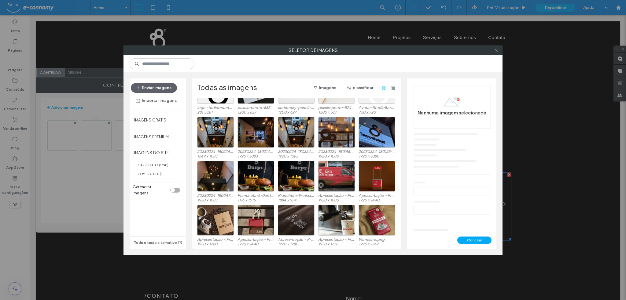
click at [497, 49] on icon at bounding box center [496, 50] width 5 height 5
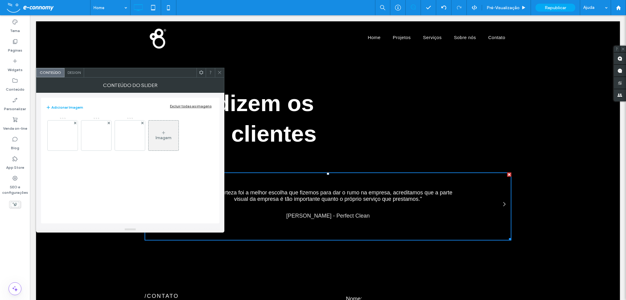
click at [220, 73] on icon at bounding box center [219, 72] width 5 height 5
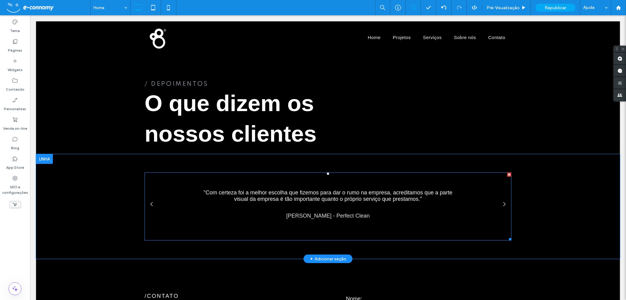
click at [319, 190] on div ""Com certeza foi a melhor escolha que fizemos para dar o rumo na empresa, acred…" at bounding box center [328, 207] width 257 height 34
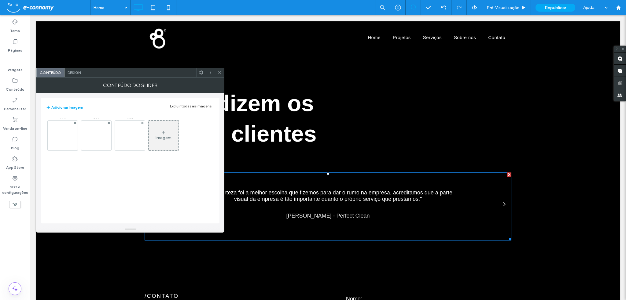
click at [168, 134] on div "Imagem" at bounding box center [163, 135] width 30 height 29
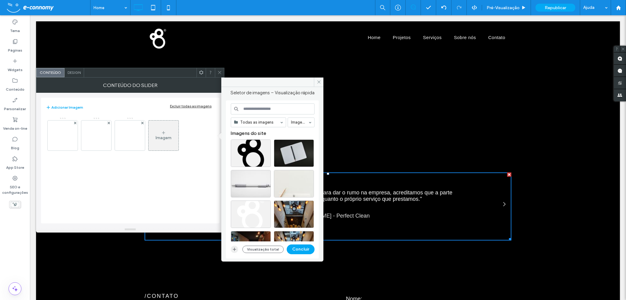
click at [233, 249] on use "button" at bounding box center [234, 249] width 3 height 3
click at [319, 81] on use at bounding box center [318, 82] width 3 height 3
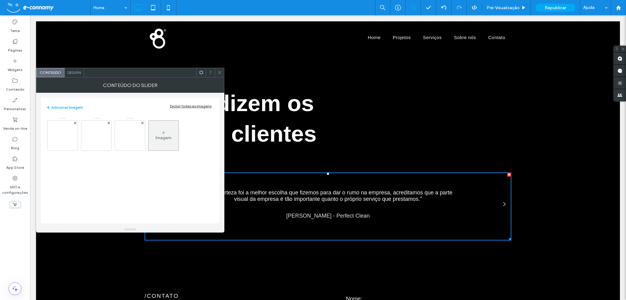
click at [219, 74] on icon at bounding box center [219, 72] width 5 height 5
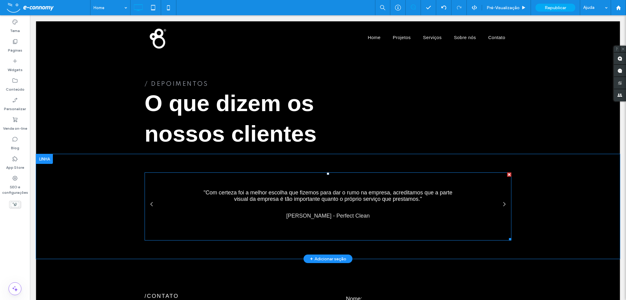
click at [353, 190] on div ""Com certeza foi a melhor escolha que fizemos para dar o rumo na empresa, acred…" at bounding box center [328, 207] width 257 height 34
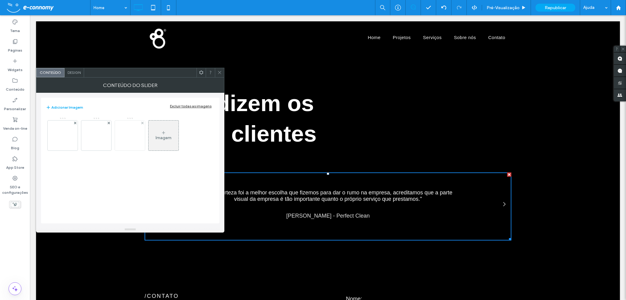
click at [119, 134] on img at bounding box center [129, 136] width 119 height 30
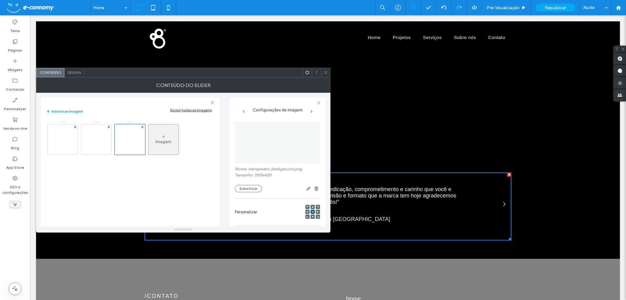
scroll to position [0, 0]
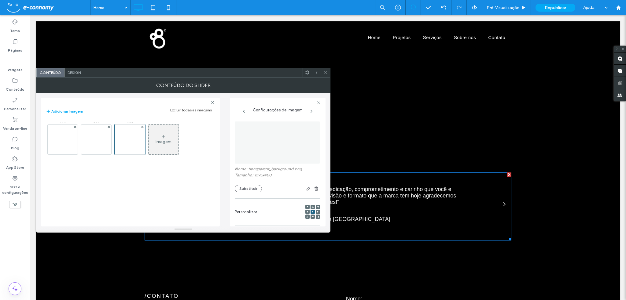
click at [326, 74] on icon at bounding box center [325, 72] width 5 height 5
